Goal: Information Seeking & Learning: Learn about a topic

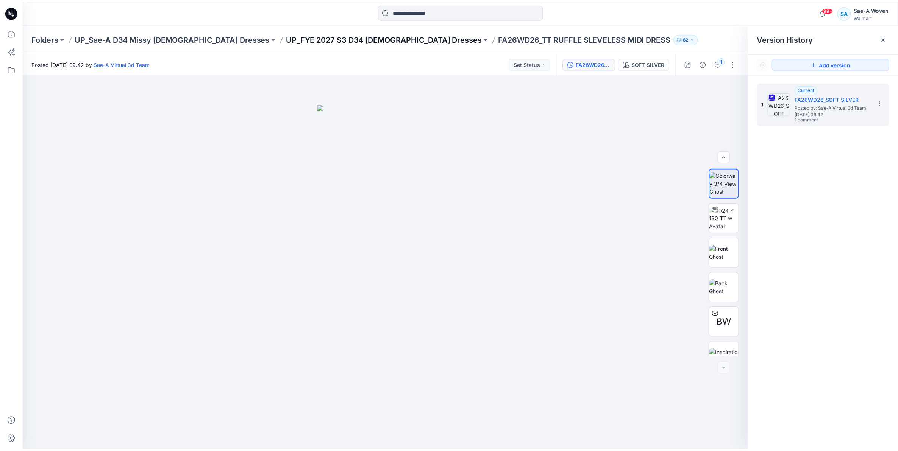
scroll to position [15, 0]
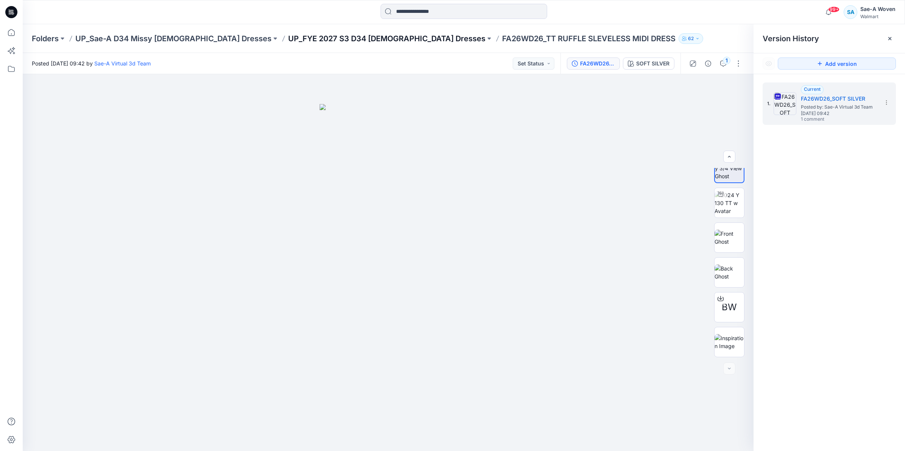
click at [288, 39] on p "UP_FYE 2027 S3 D34 [DEMOGRAPHIC_DATA] Dresses" at bounding box center [386, 38] width 197 height 11
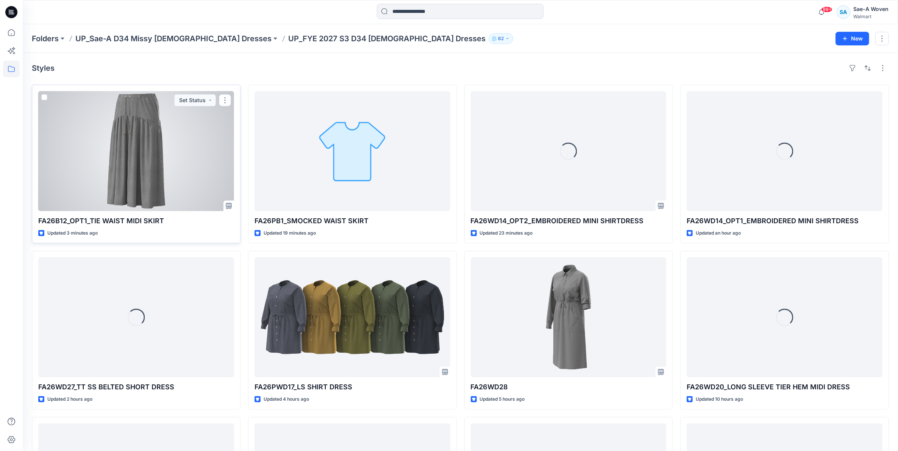
click at [155, 172] on div at bounding box center [136, 151] width 196 height 120
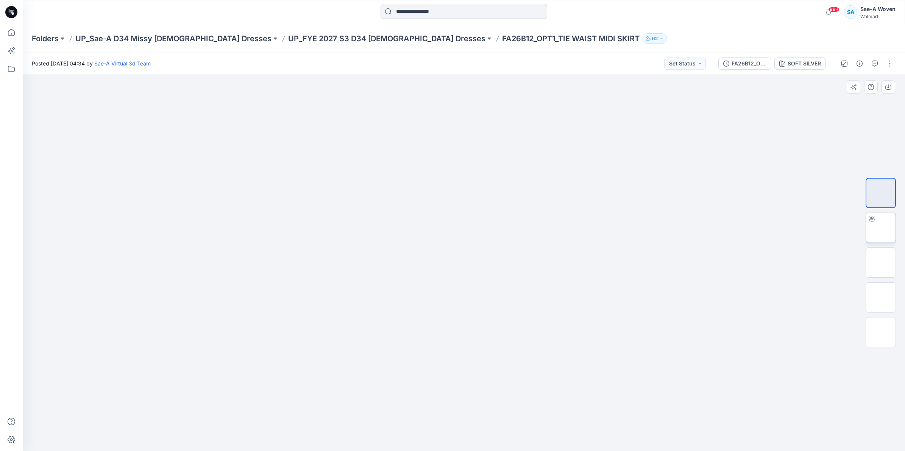
click at [881, 228] on img at bounding box center [881, 228] width 0 height 0
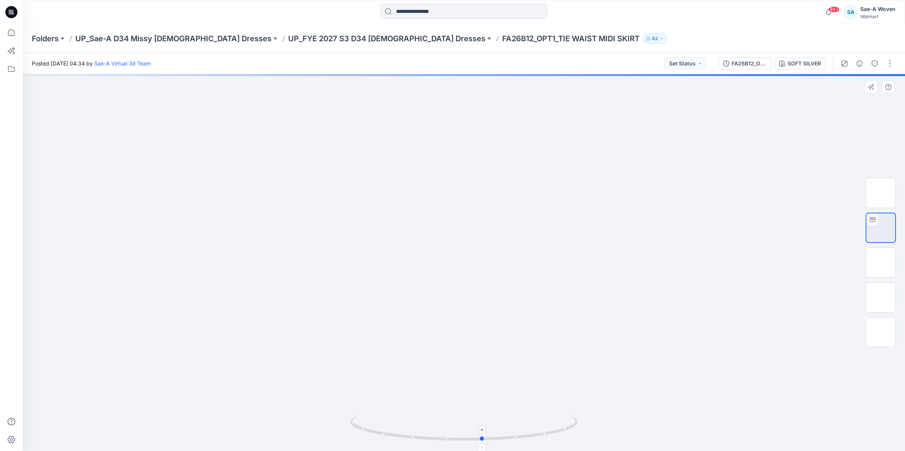
drag, startPoint x: 439, startPoint y: 440, endPoint x: 461, endPoint y: 443, distance: 22.2
click at [461, 443] on icon at bounding box center [464, 429] width 229 height 28
drag, startPoint x: 480, startPoint y: 444, endPoint x: 443, endPoint y: 444, distance: 36.7
click at [445, 444] on img at bounding box center [463, 433] width 227 height 37
drag, startPoint x: 443, startPoint y: 444, endPoint x: 329, endPoint y: 430, distance: 114.8
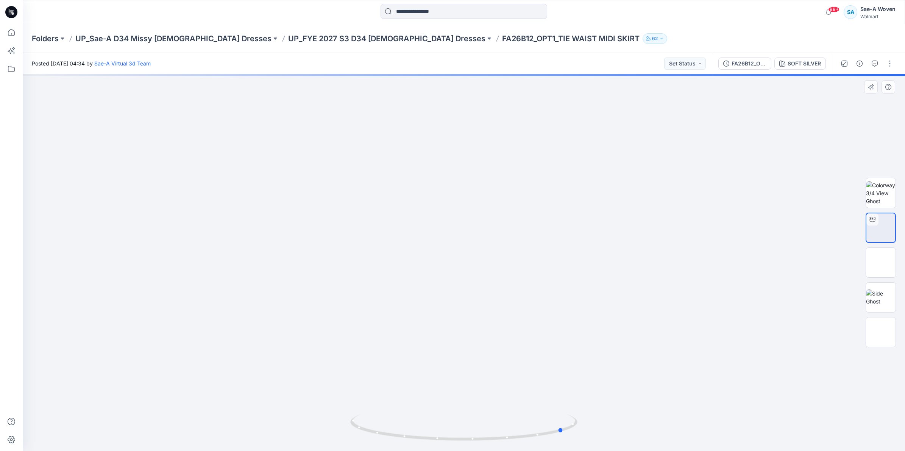
click at [329, 430] on div at bounding box center [464, 262] width 882 height 377
click at [324, 41] on p "UP_FYE 2027 S3 D34 [DEMOGRAPHIC_DATA] Dresses" at bounding box center [386, 38] width 197 height 11
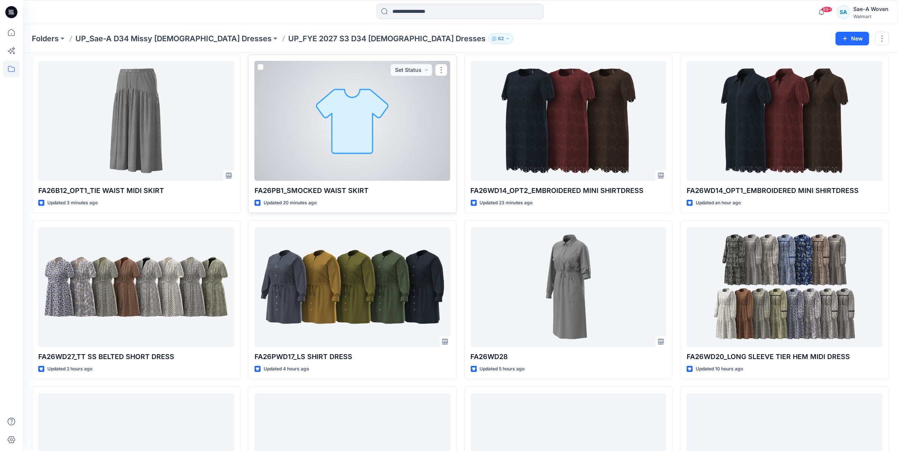
scroll to position [47, 0]
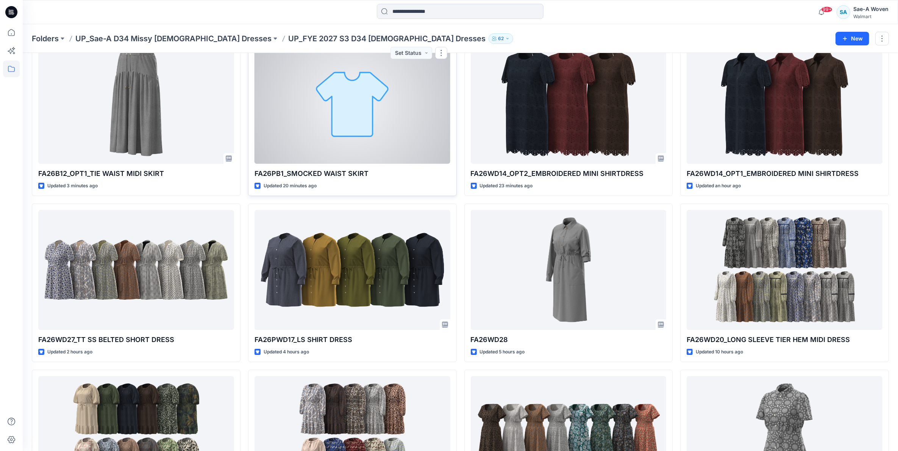
click at [342, 139] on div at bounding box center [352, 104] width 196 height 120
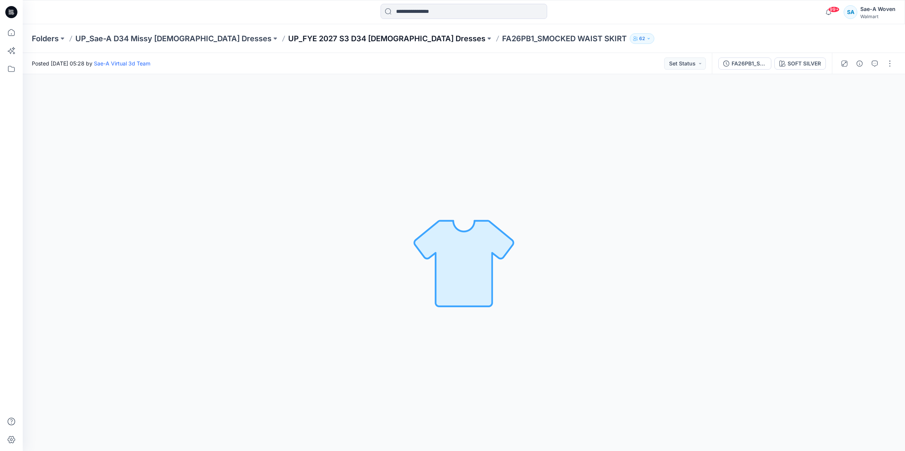
click at [298, 37] on p "UP_FYE 2027 S3 D34 [DEMOGRAPHIC_DATA] Dresses" at bounding box center [386, 38] width 197 height 11
